Goal: Find specific page/section: Find specific page/section

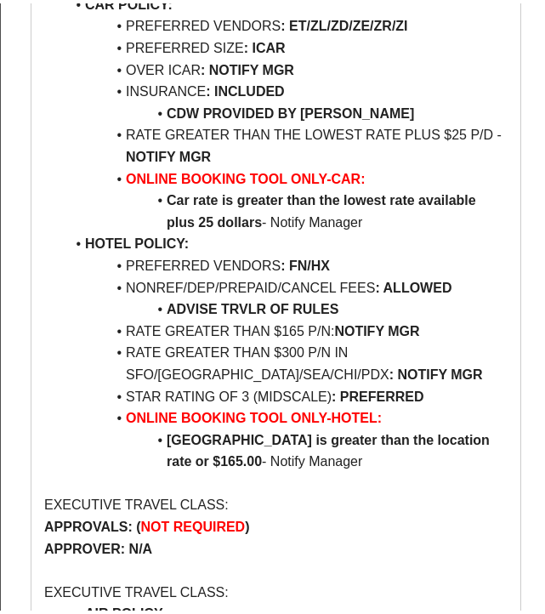
scroll to position [680, 0]
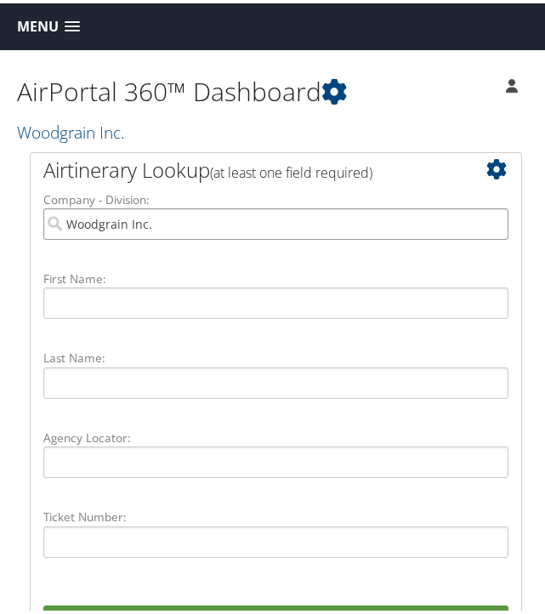
click at [172, 236] on input "Woodgrain Inc." at bounding box center [275, 220] width 465 height 31
